Goal: Information Seeking & Learning: Learn about a topic

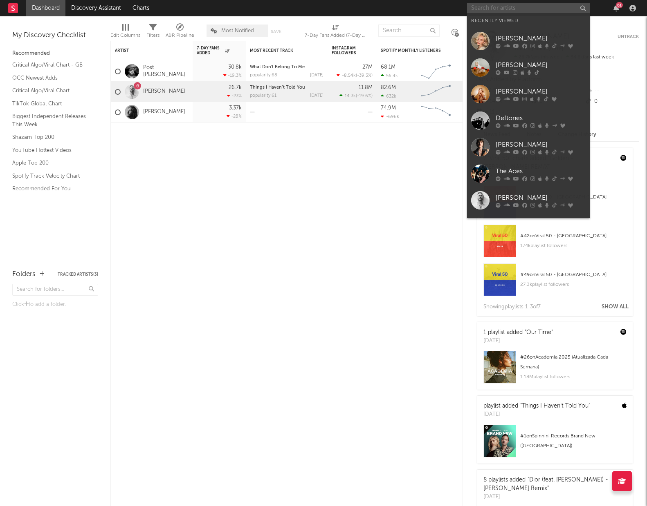
click at [486, 9] on input "text" at bounding box center [528, 8] width 123 height 10
click at [517, 114] on div "Deftones" at bounding box center [540, 118] width 90 height 10
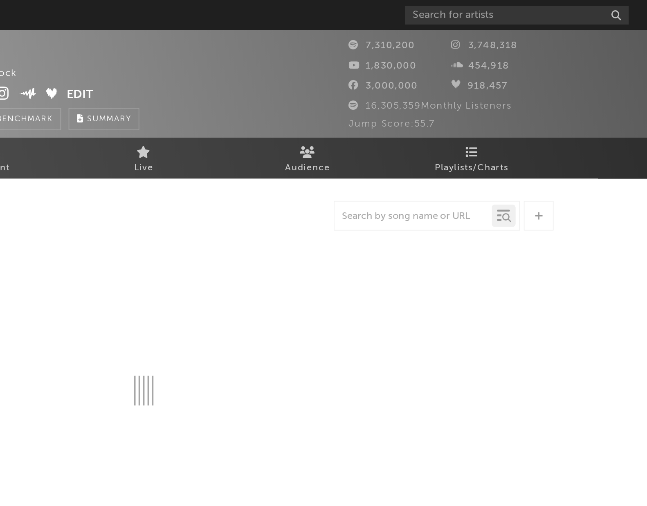
select select "6m"
